Goal: Find specific page/section: Find specific page/section

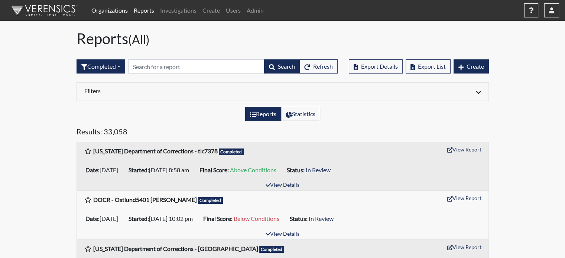
click at [114, 12] on link "Organizations" at bounding box center [109, 10] width 42 height 15
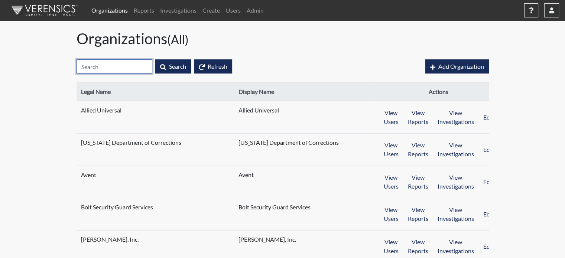
click at [118, 67] on input "text" at bounding box center [114, 66] width 76 height 14
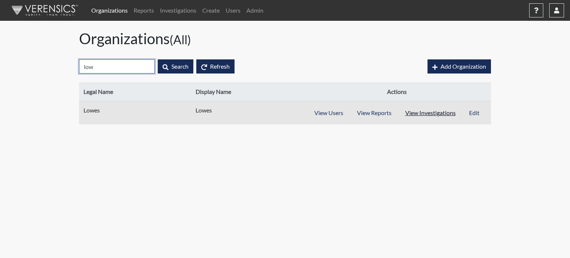
type input "low"
click at [430, 108] on button "View Investigations" at bounding box center [430, 113] width 65 height 14
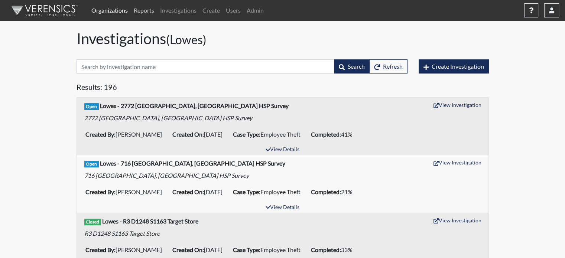
click at [143, 12] on link "Reports" at bounding box center [144, 10] width 26 height 15
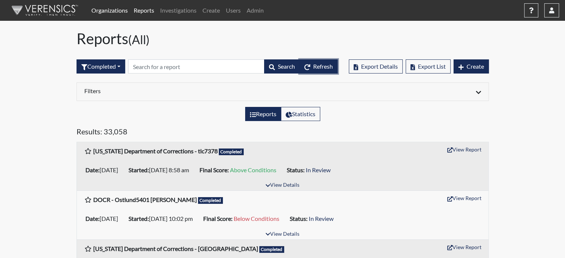
click at [317, 68] on span "Refresh" at bounding box center [323, 66] width 20 height 7
